Goal: Transaction & Acquisition: Subscribe to service/newsletter

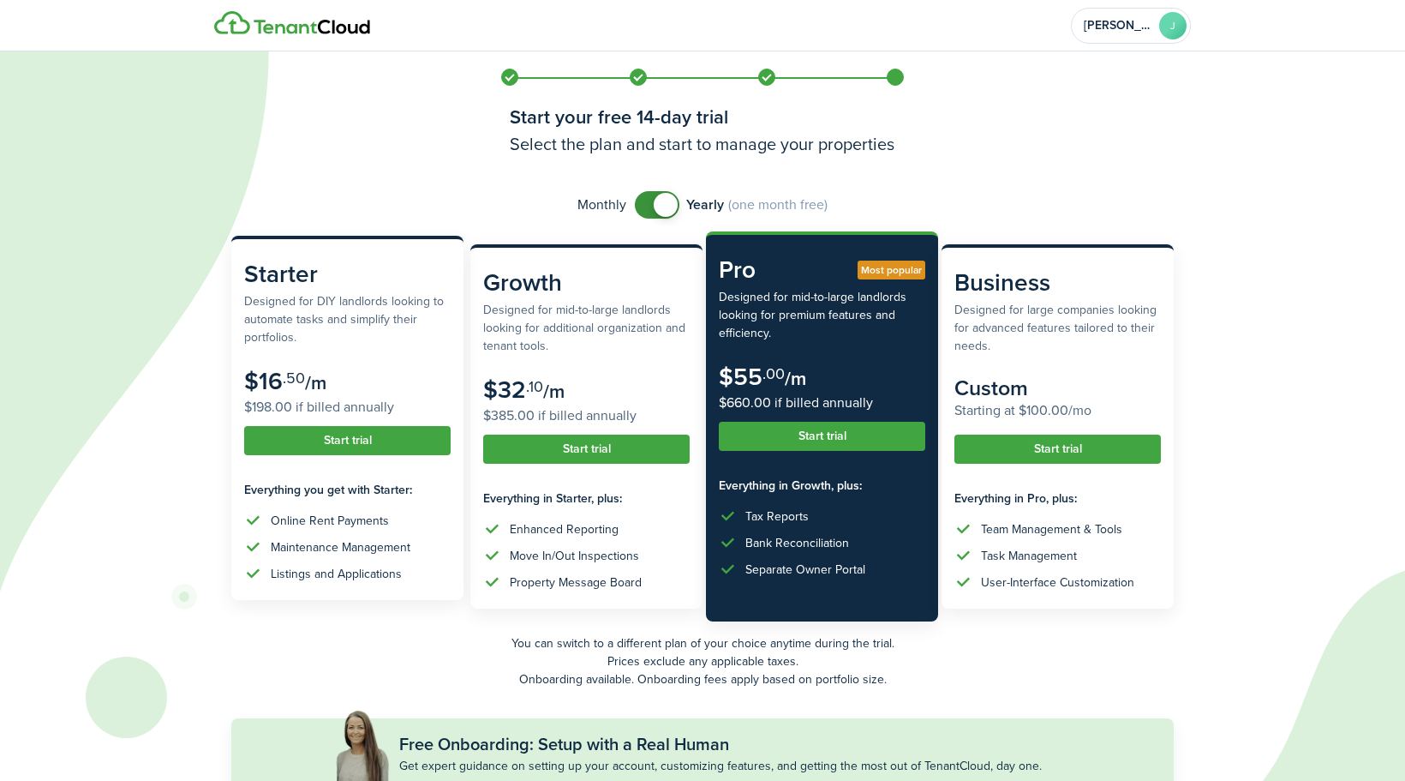
drag, startPoint x: 0, startPoint y: 0, endPoint x: 344, endPoint y: 440, distance: 558.4
click at [344, 440] on button "Start trial" at bounding box center [347, 440] width 206 height 29
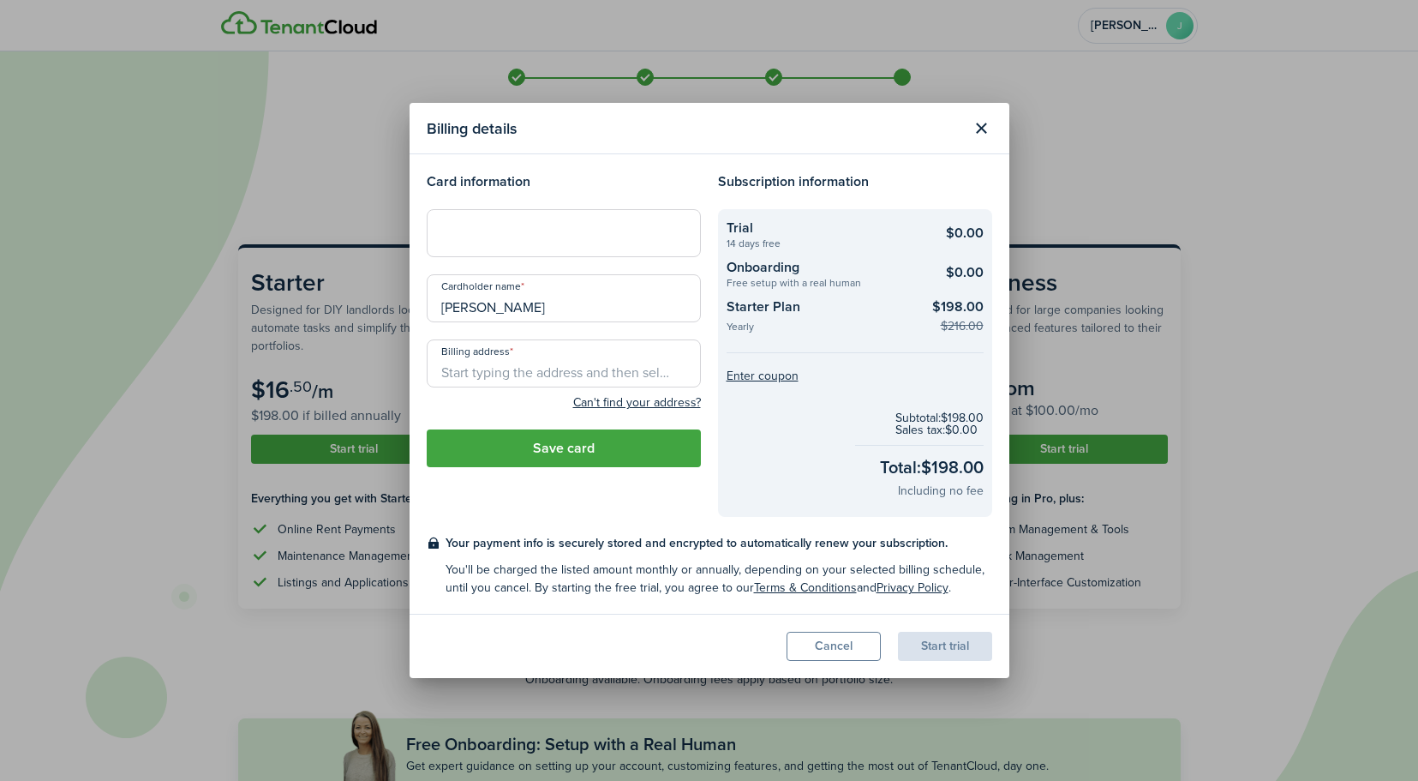
click at [602, 385] on input "Billing address" at bounding box center [564, 363] width 274 height 48
click at [997, 129] on header "Billing details" at bounding box center [710, 128] width 600 height 51
click at [984, 136] on button "Close modal" at bounding box center [981, 128] width 29 height 29
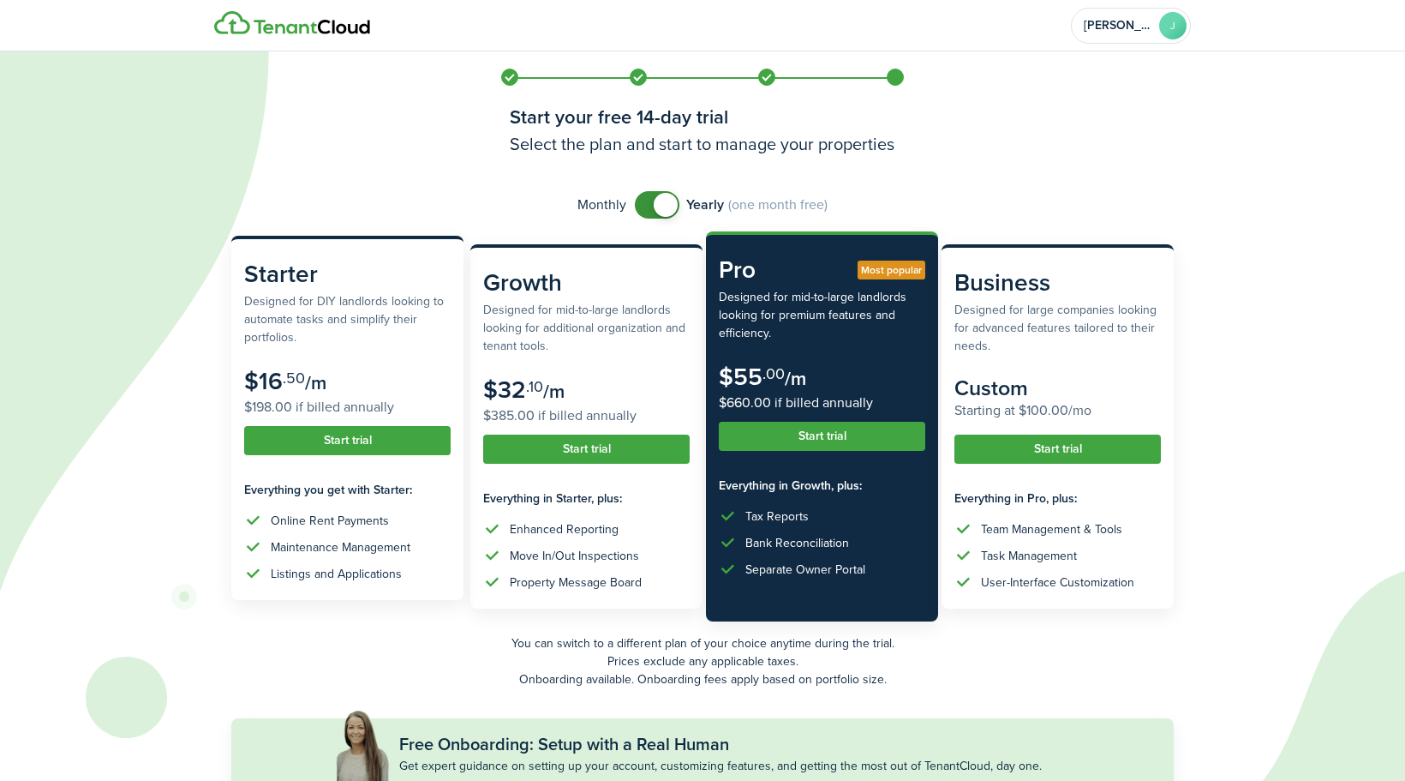
click at [323, 442] on button "Start trial" at bounding box center [347, 440] width 206 height 29
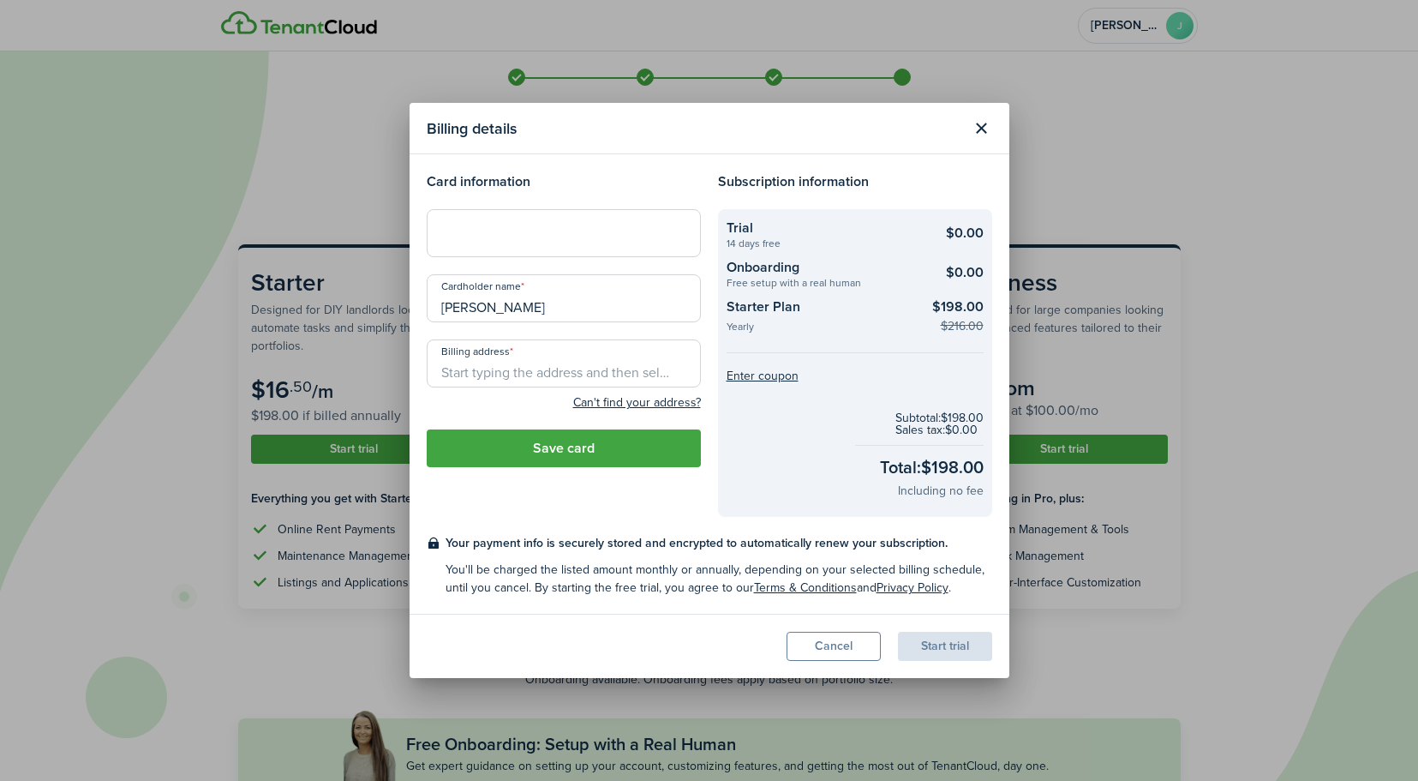
click at [533, 250] on div at bounding box center [564, 233] width 274 height 48
click at [587, 246] on div at bounding box center [564, 233] width 274 height 48
click at [596, 356] on input "Billing address" at bounding box center [564, 363] width 274 height 48
click at [494, 375] on input "Billing address" at bounding box center [564, 363] width 274 height 48
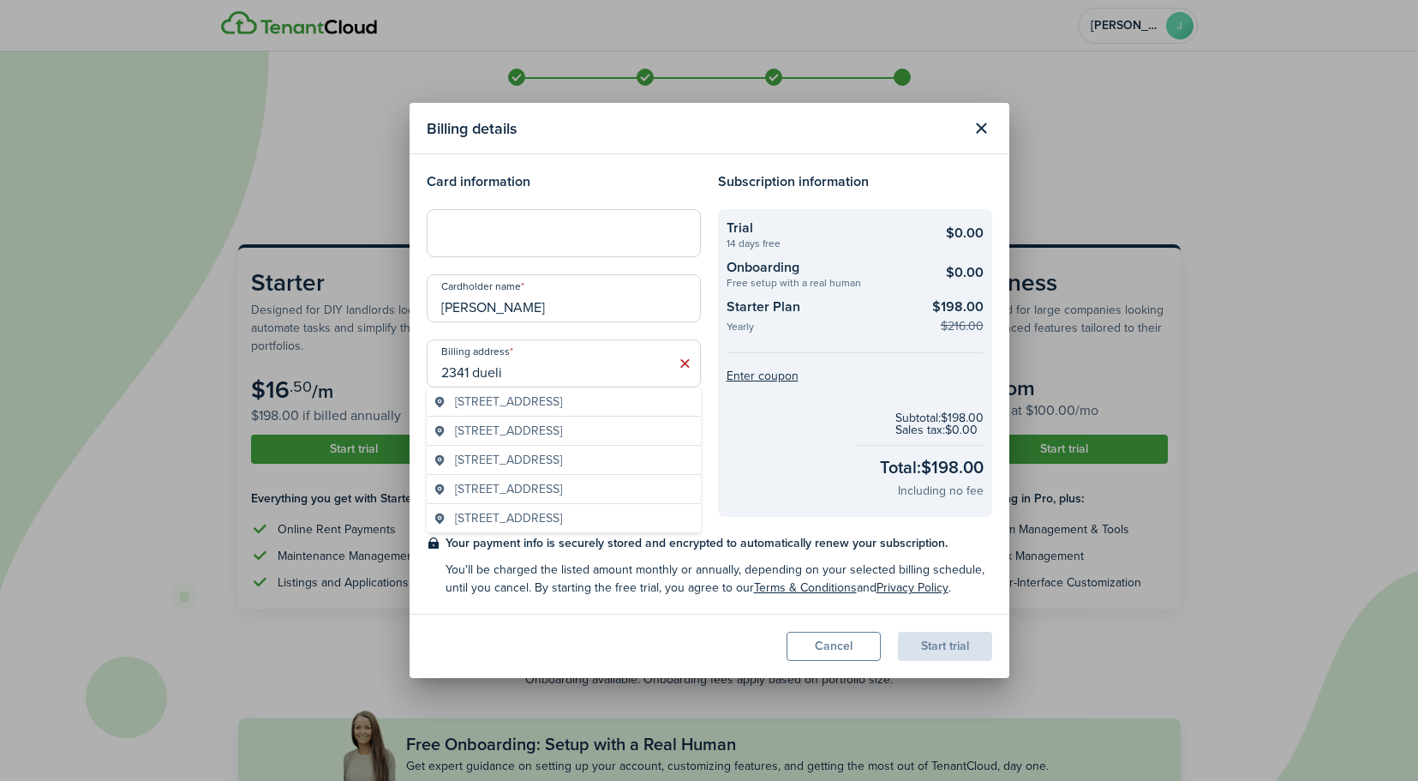
click at [553, 413] on div "[STREET_ADDRESS]" at bounding box center [564, 401] width 274 height 29
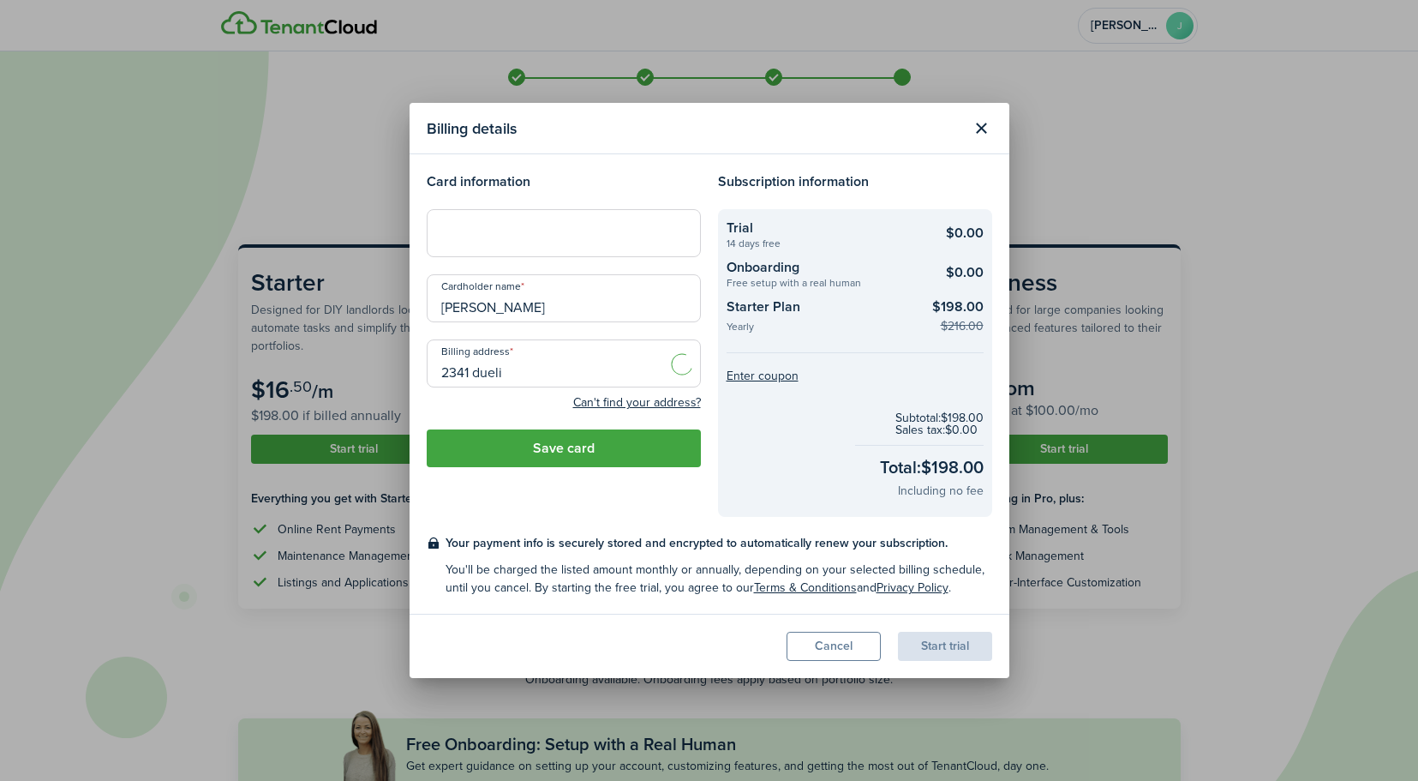
type input "[STREET_ADDRESS]"
click at [559, 451] on button "Save card" at bounding box center [564, 448] width 274 height 38
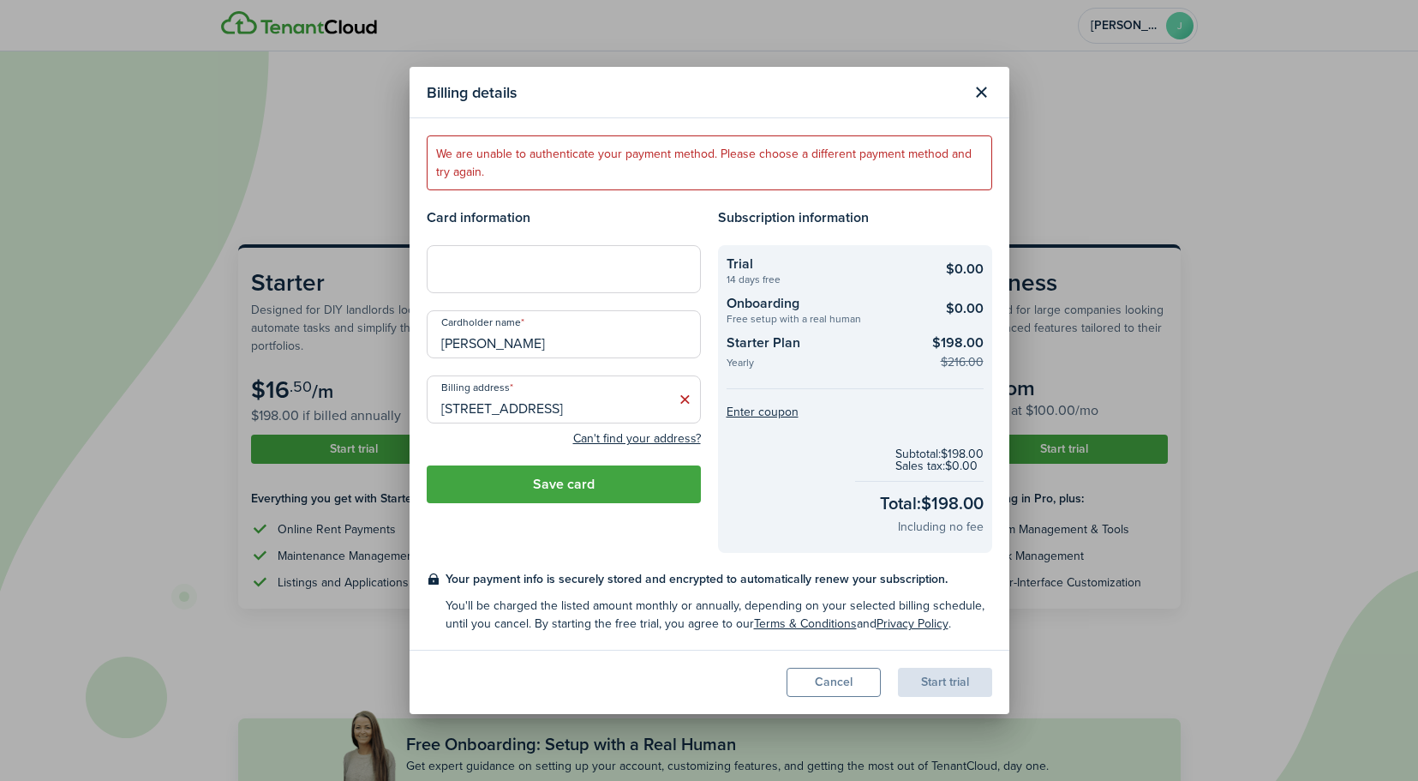
click at [617, 344] on input "[PERSON_NAME]" at bounding box center [564, 334] width 274 height 48
click at [527, 285] on div at bounding box center [564, 269] width 274 height 48
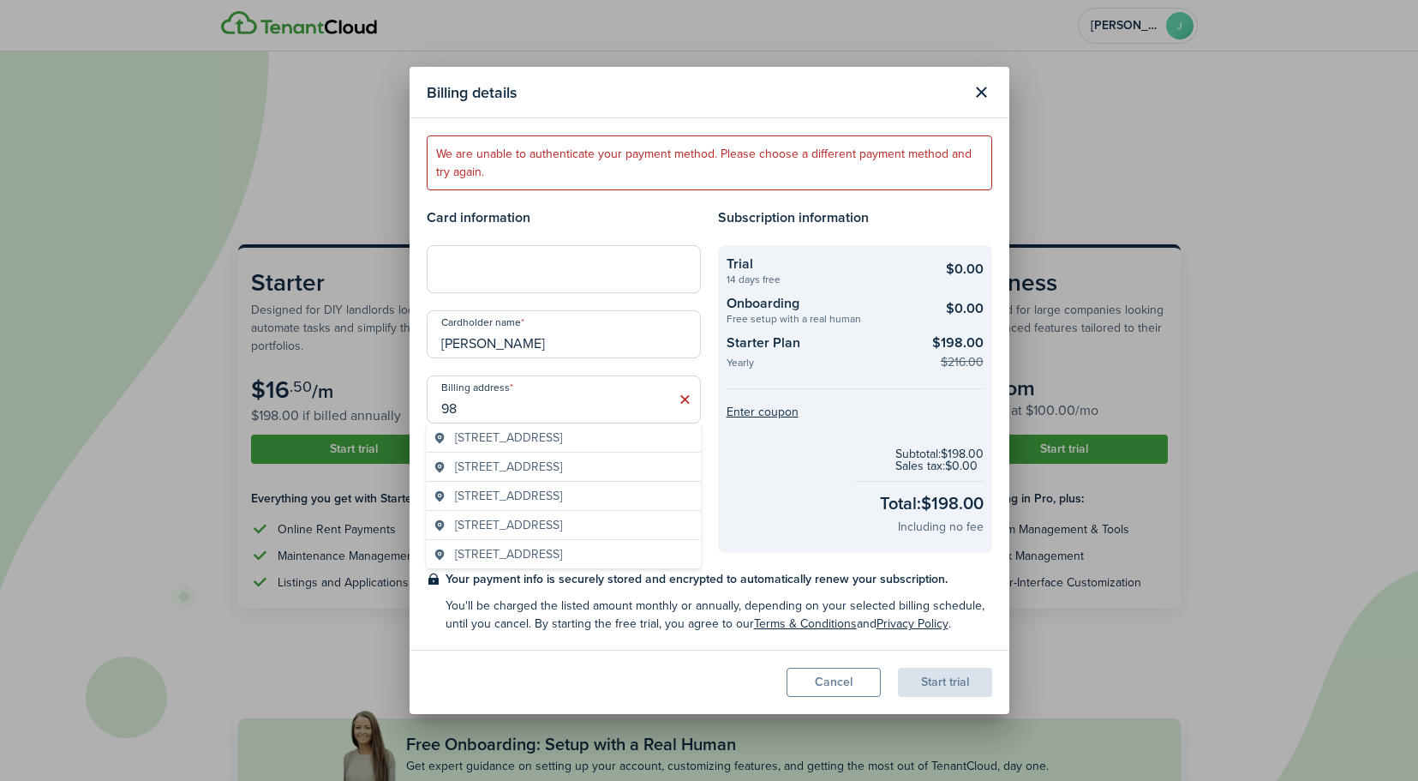
type input "9"
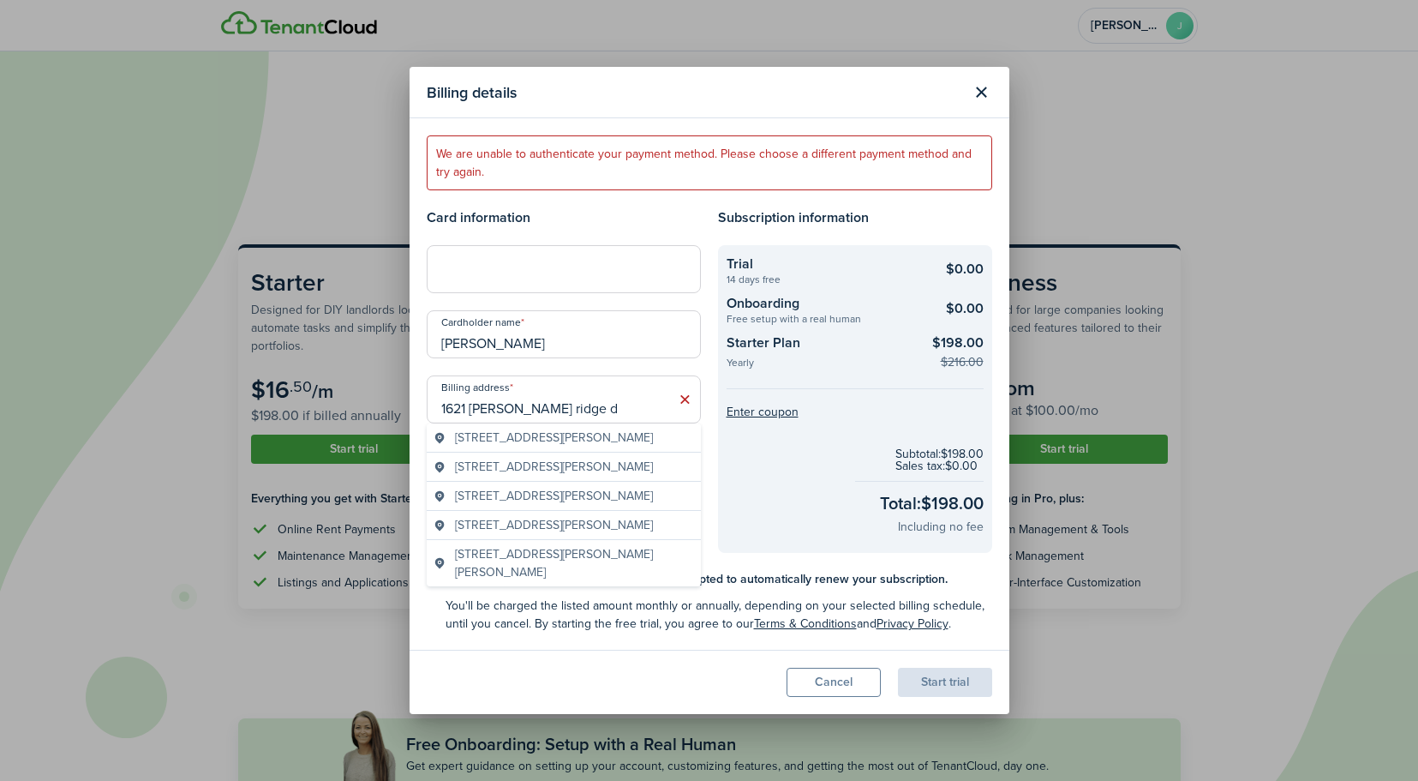
click at [609, 434] on span "[STREET_ADDRESS][PERSON_NAME]" at bounding box center [554, 437] width 198 height 18
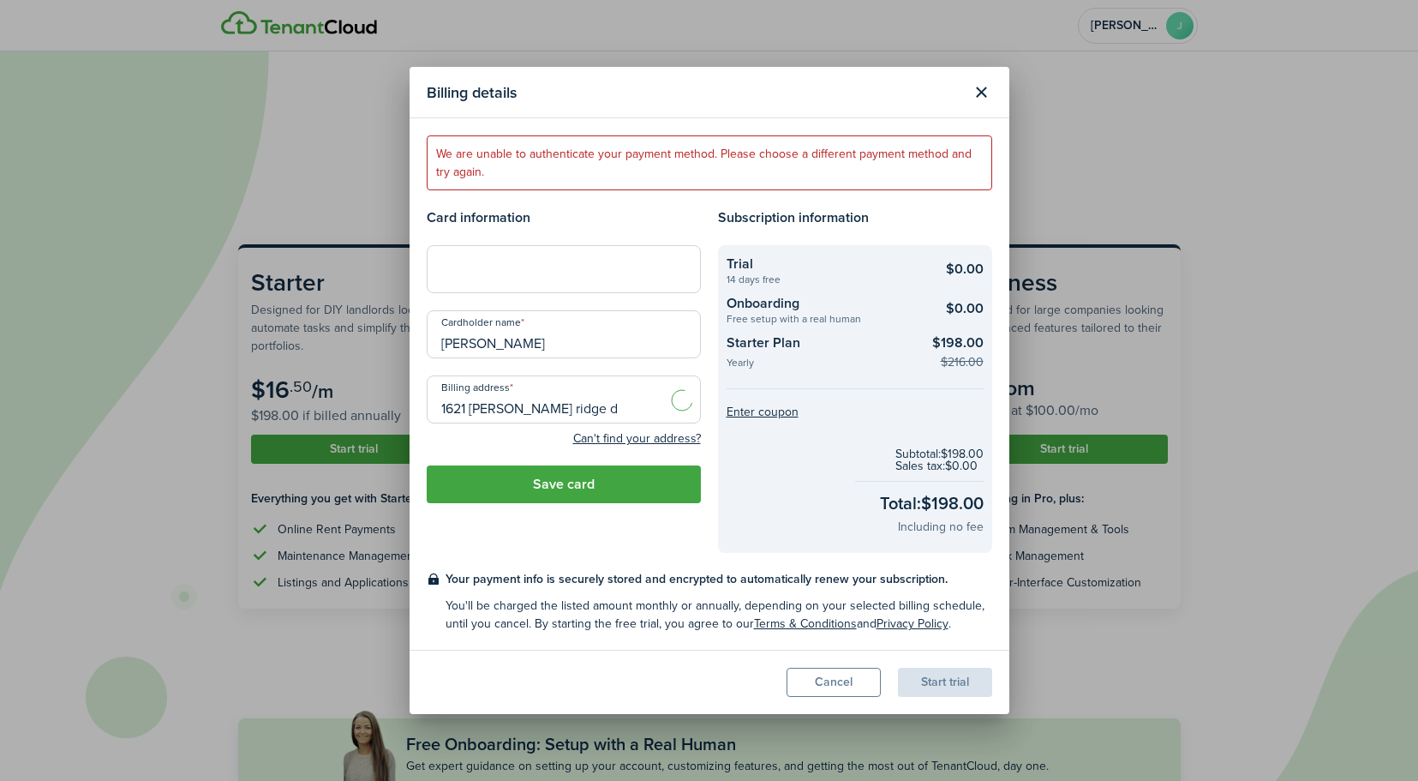
type input "[PERSON_NAME][GEOGRAPHIC_DATA], [GEOGRAPHIC_DATA]"
click at [655, 488] on button "Save card" at bounding box center [564, 484] width 274 height 38
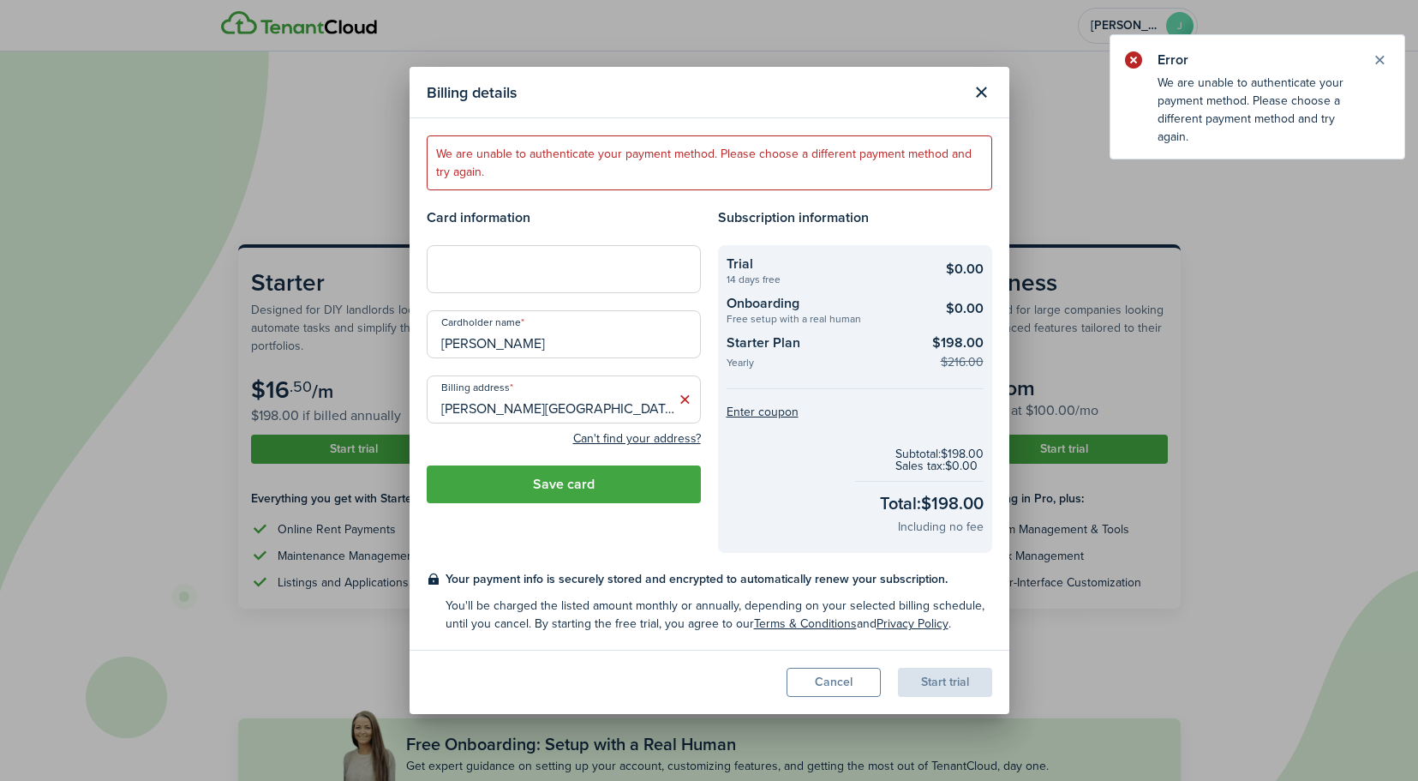
click at [989, 86] on button "Close modal" at bounding box center [981, 92] width 29 height 29
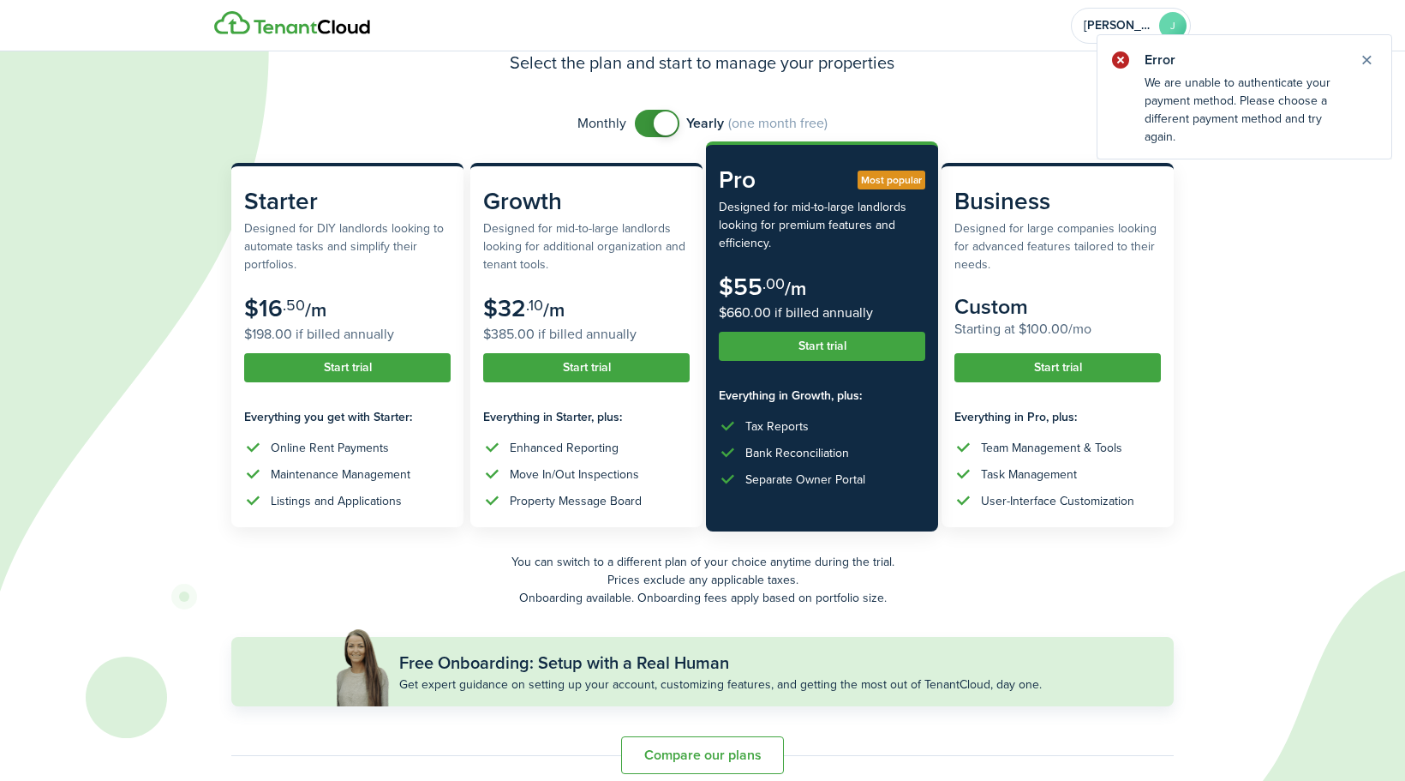
scroll to position [100, 0]
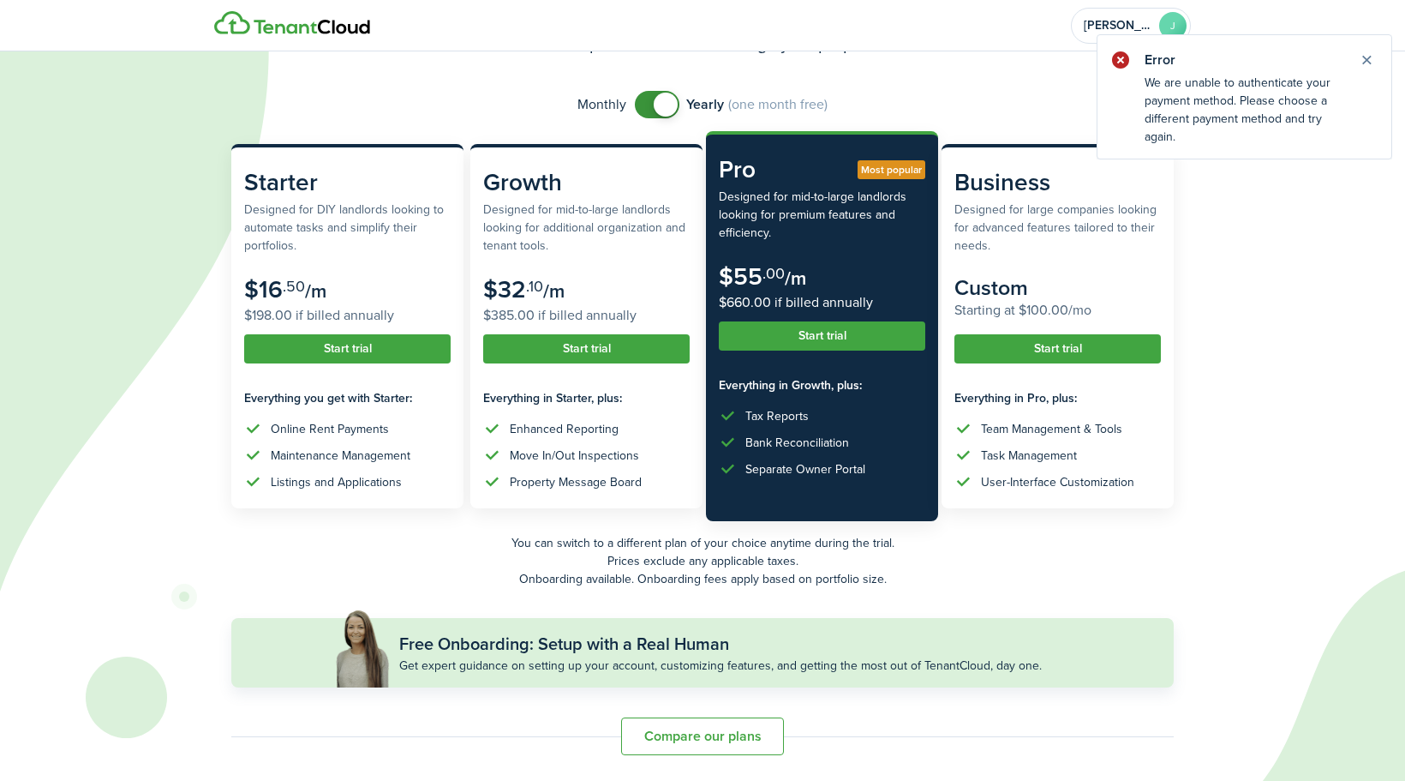
checkbox input "false"
click at [665, 110] on span at bounding box center [666, 105] width 24 height 24
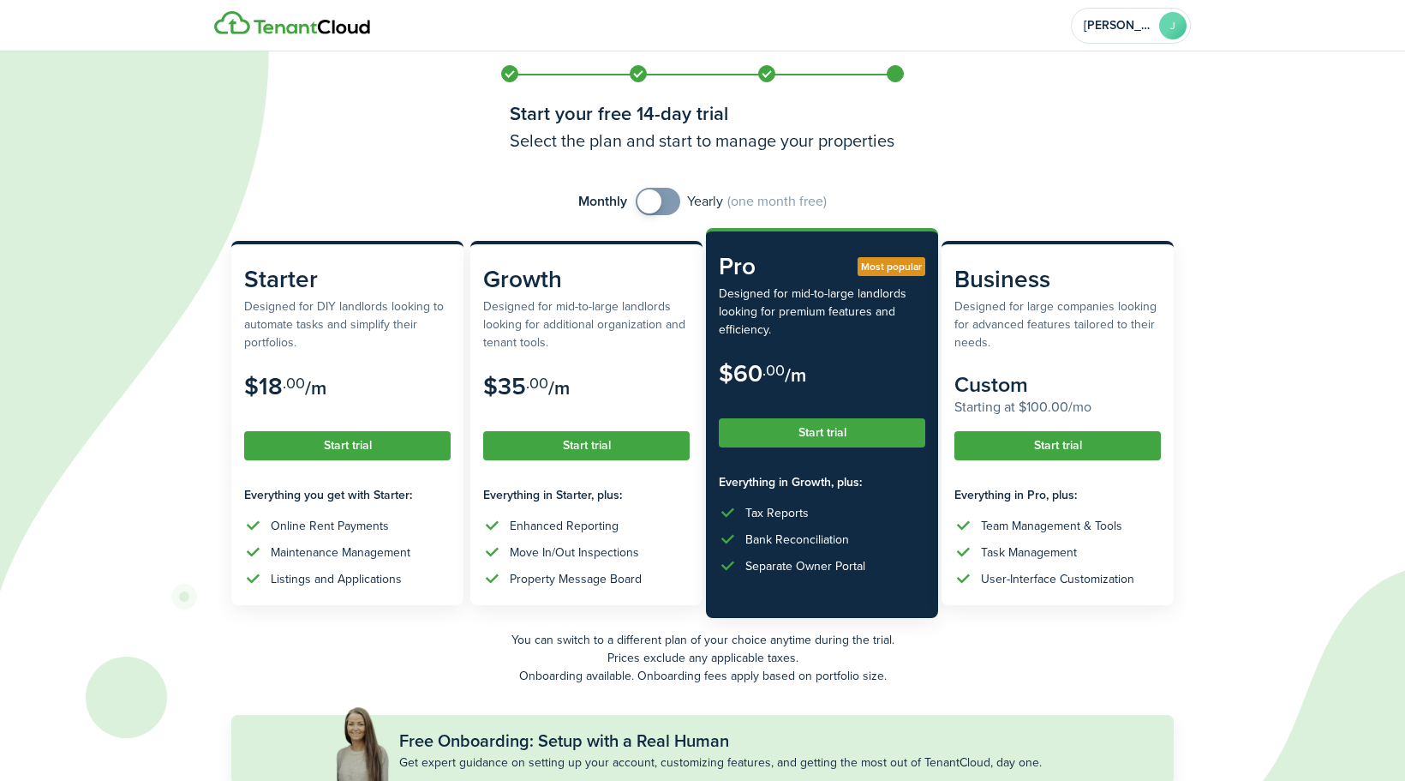
scroll to position [0, 0]
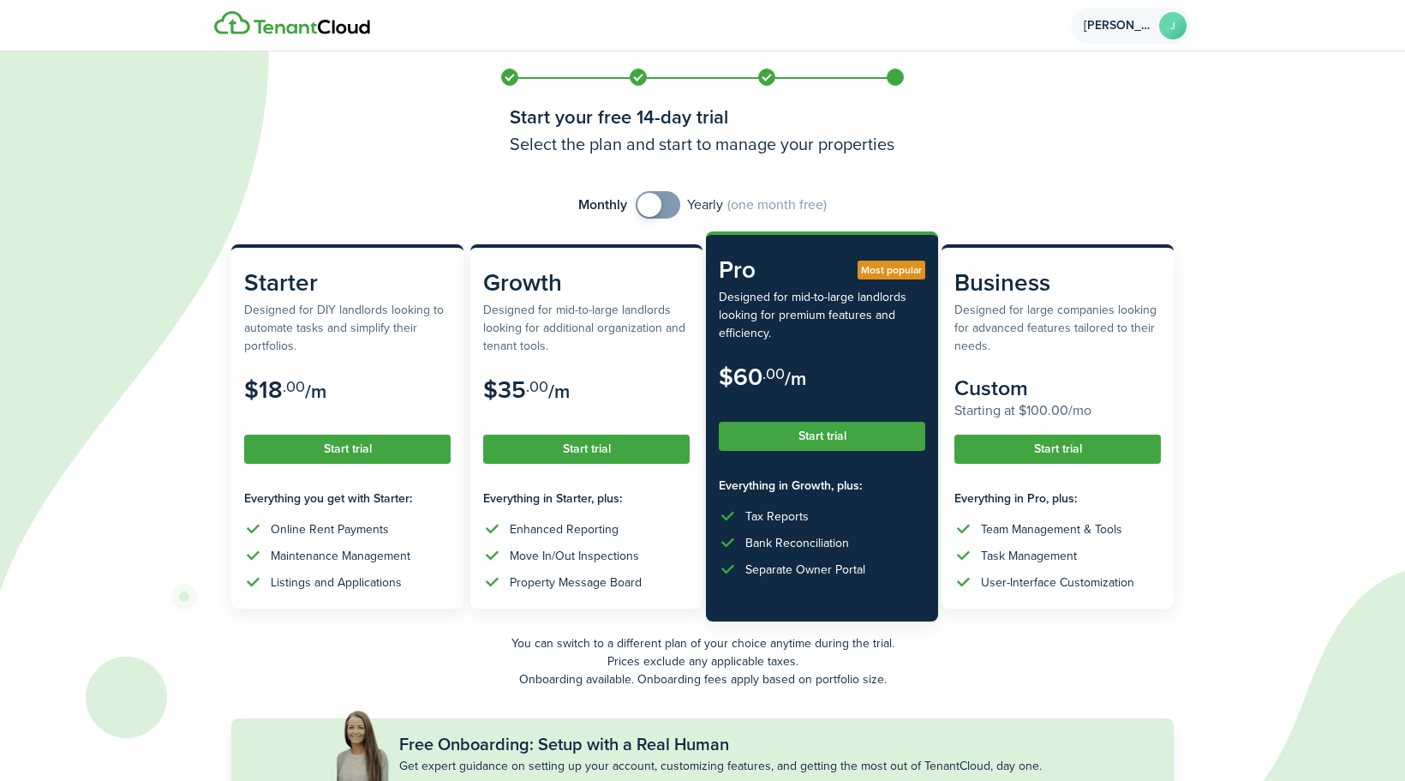
click at [1149, 32] on account-user-avatar "[PERSON_NAME]" at bounding box center [1131, 26] width 120 height 36
click at [300, 25] on img at bounding box center [292, 23] width 156 height 24
click at [212, 38] on div "[PERSON_NAME]" at bounding box center [703, 25] width 994 height 51
